Goal: Task Accomplishment & Management: Use online tool/utility

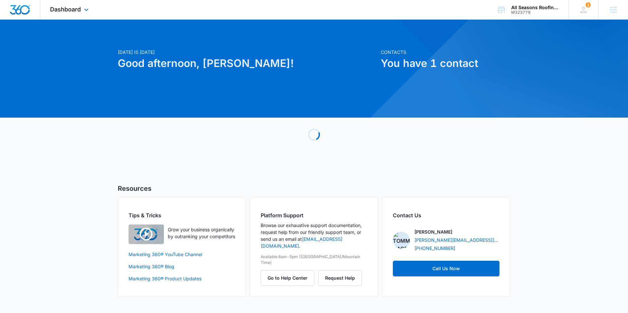
click at [74, 13] on div "Dashboard Apps Reputation Websites Forms CRM Email Social Content Ads Intellige…" at bounding box center [70, 9] width 60 height 19
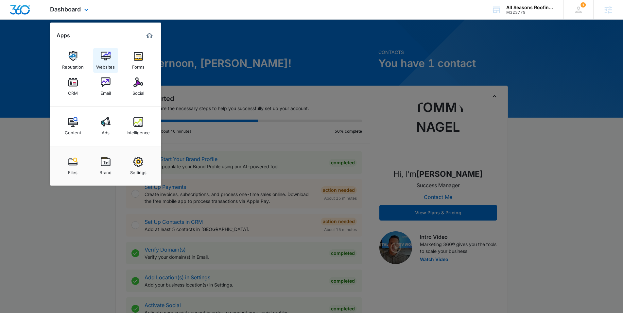
click at [106, 58] on img at bounding box center [106, 56] width 10 height 10
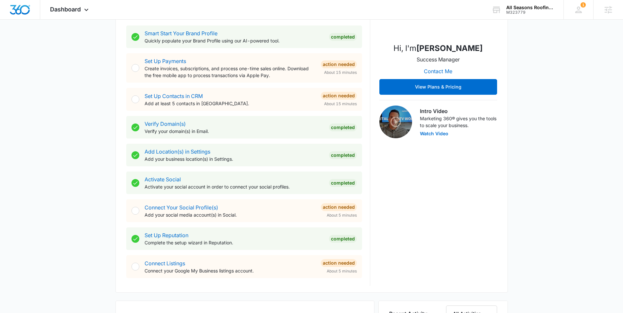
scroll to position [126, 0]
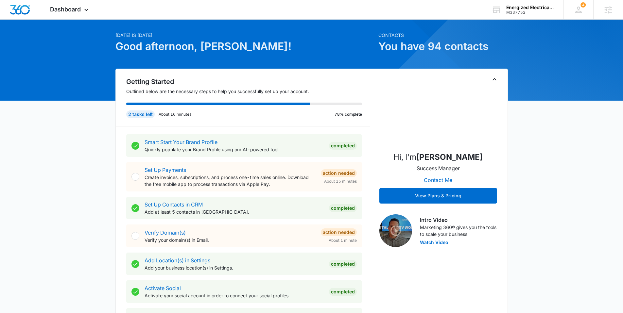
scroll to position [24, 0]
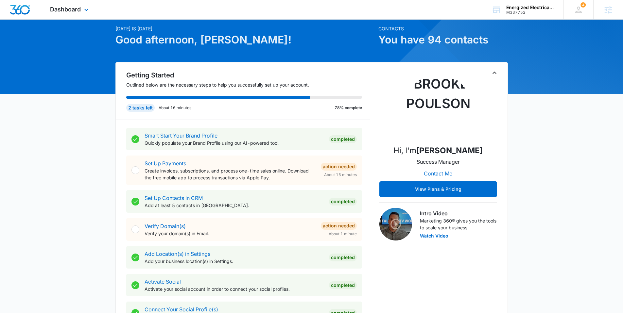
click at [59, 14] on div "Dashboard Apps Reputation Websites Forms CRM Email Social Content Ads Intellige…" at bounding box center [70, 9] width 60 height 19
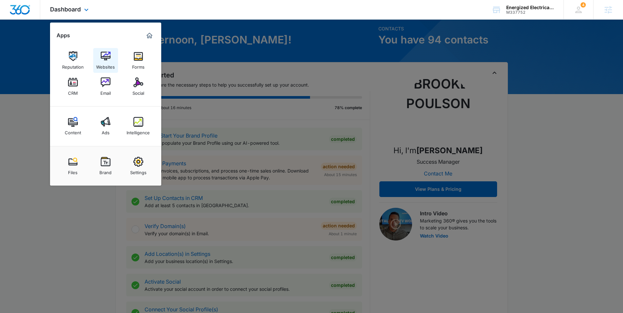
click at [110, 61] on div "Websites" at bounding box center [105, 65] width 19 height 8
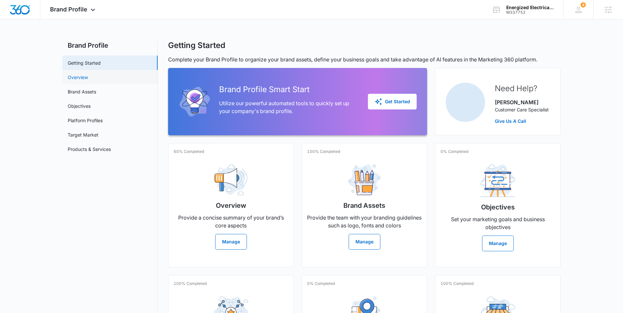
click at [88, 79] on link "Overview" at bounding box center [78, 77] width 20 height 7
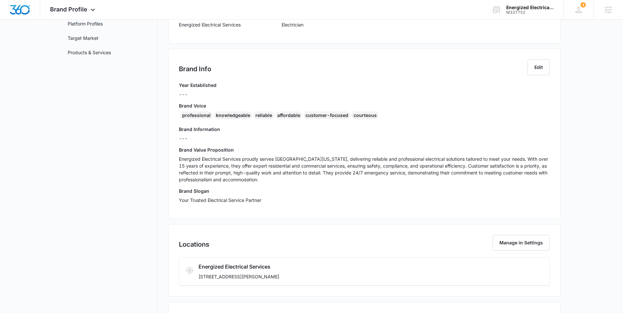
scroll to position [116, 0]
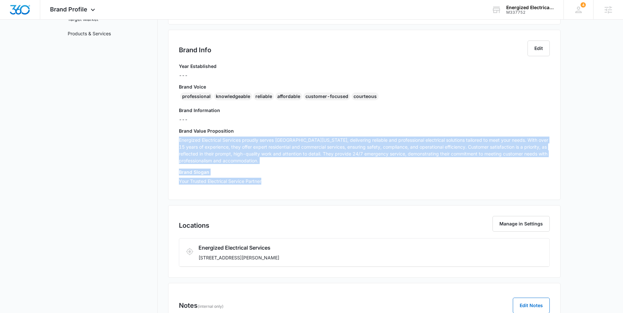
drag, startPoint x: 179, startPoint y: 140, endPoint x: 277, endPoint y: 180, distance: 105.7
click at [277, 180] on div "Year Established --- Brand Voice professional knowledgeable reliable affordable…" at bounding box center [364, 126] width 371 height 126
copy div "Energized Electrical Services proudly serves Central Pennsylvania, delivering r…"
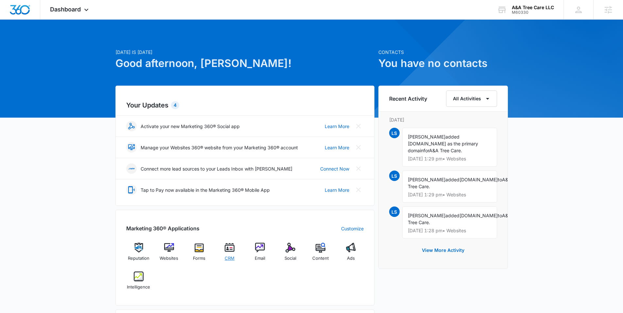
click at [227, 233] on img at bounding box center [230, 248] width 10 height 10
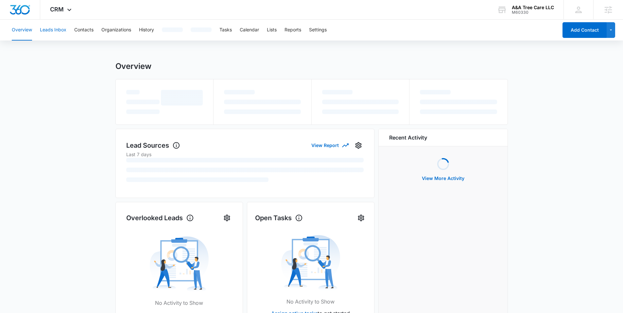
click at [58, 29] on button "Leads Inbox" at bounding box center [53, 30] width 26 height 21
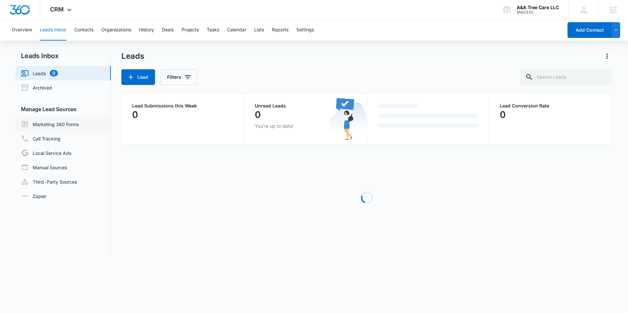
click at [60, 128] on link "Marketing 360 Forms" at bounding box center [50, 124] width 58 height 8
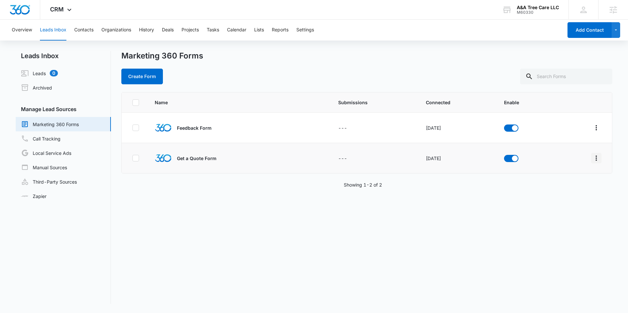
click at [480, 157] on icon "Overflow Menu" at bounding box center [596, 158] width 8 height 8
click at [480, 193] on button "Field Mapping" at bounding box center [565, 196] width 60 height 10
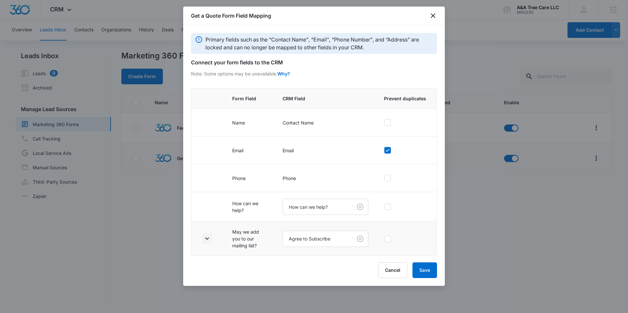
click at [205, 233] on icon "button" at bounding box center [207, 239] width 8 height 8
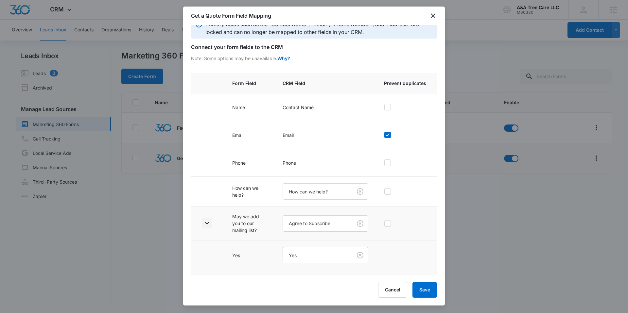
scroll to position [40, 0]
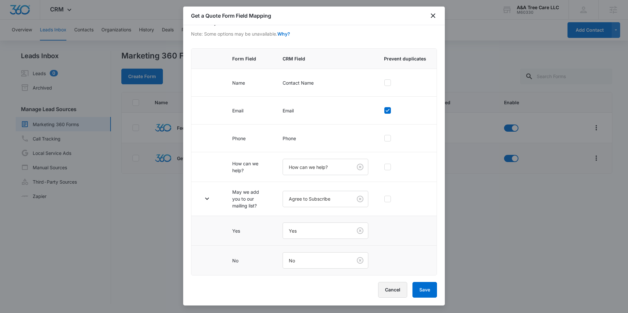
click at [395, 233] on button "Cancel" at bounding box center [392, 290] width 29 height 16
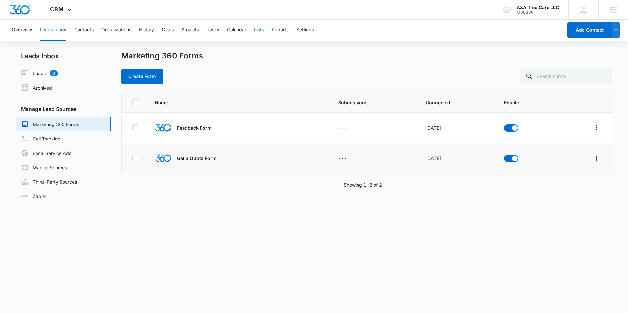
click at [259, 33] on button "Lists" at bounding box center [259, 30] width 10 height 21
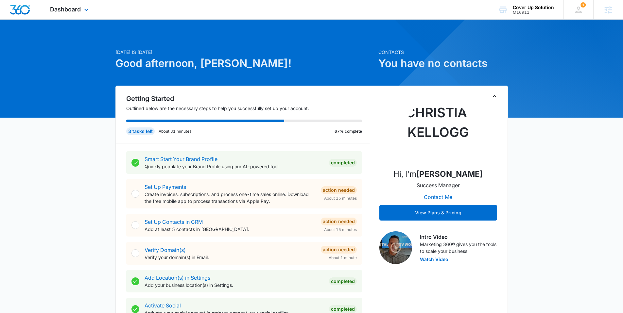
click at [54, 3] on div "Dashboard Apps Reputation Websites Forms CRM Email Social Content Ads Intellige…" at bounding box center [70, 9] width 60 height 19
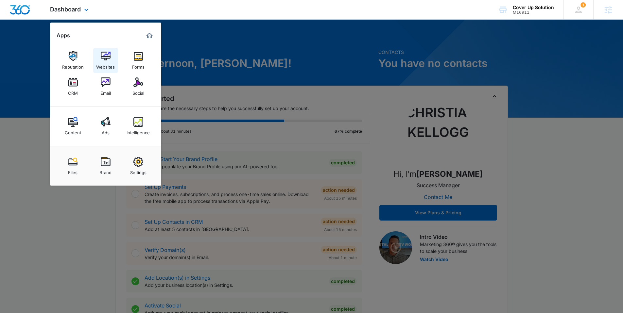
click at [108, 61] on div "Websites" at bounding box center [105, 65] width 19 height 8
